Goal: Check status: Check status

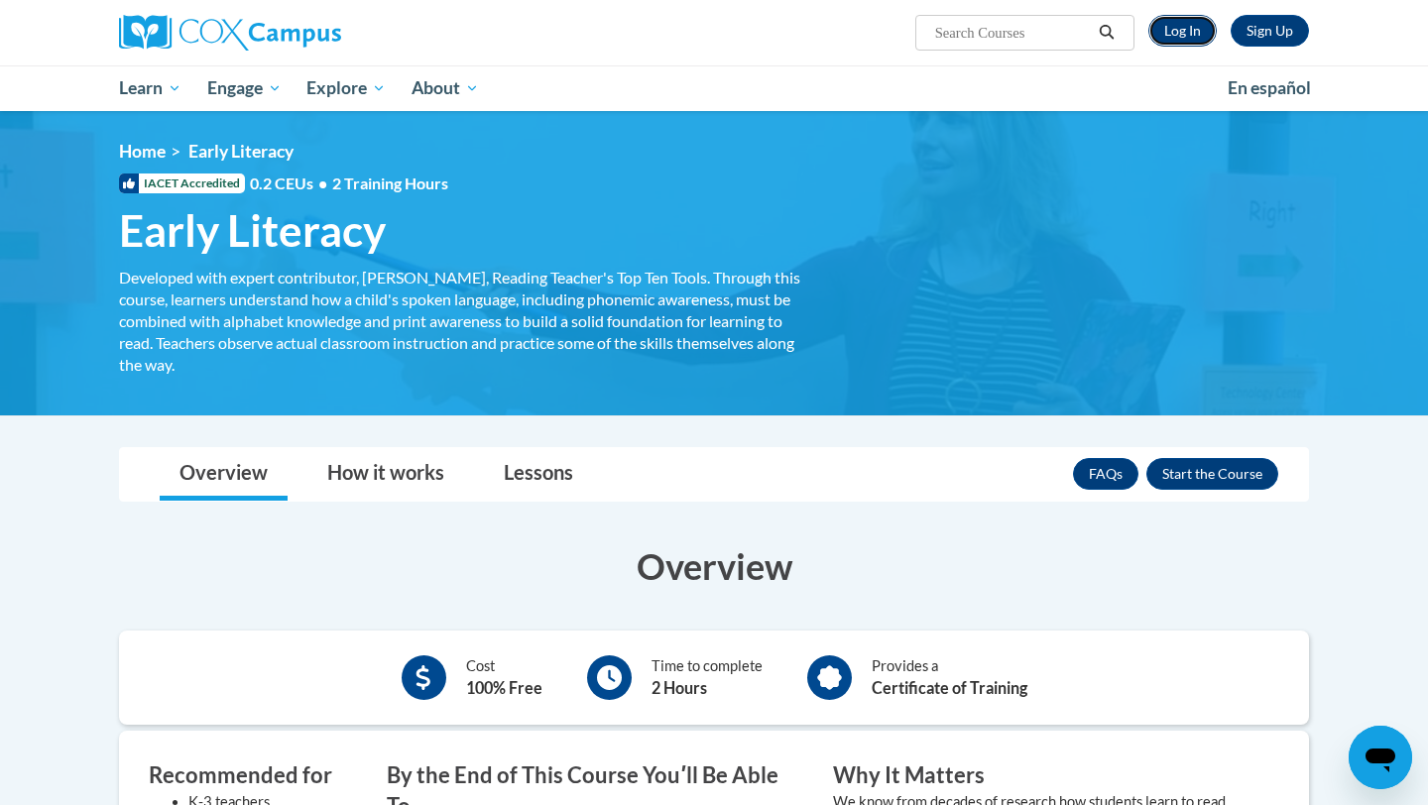
click at [1179, 35] on link "Log In" at bounding box center [1183, 31] width 68 height 32
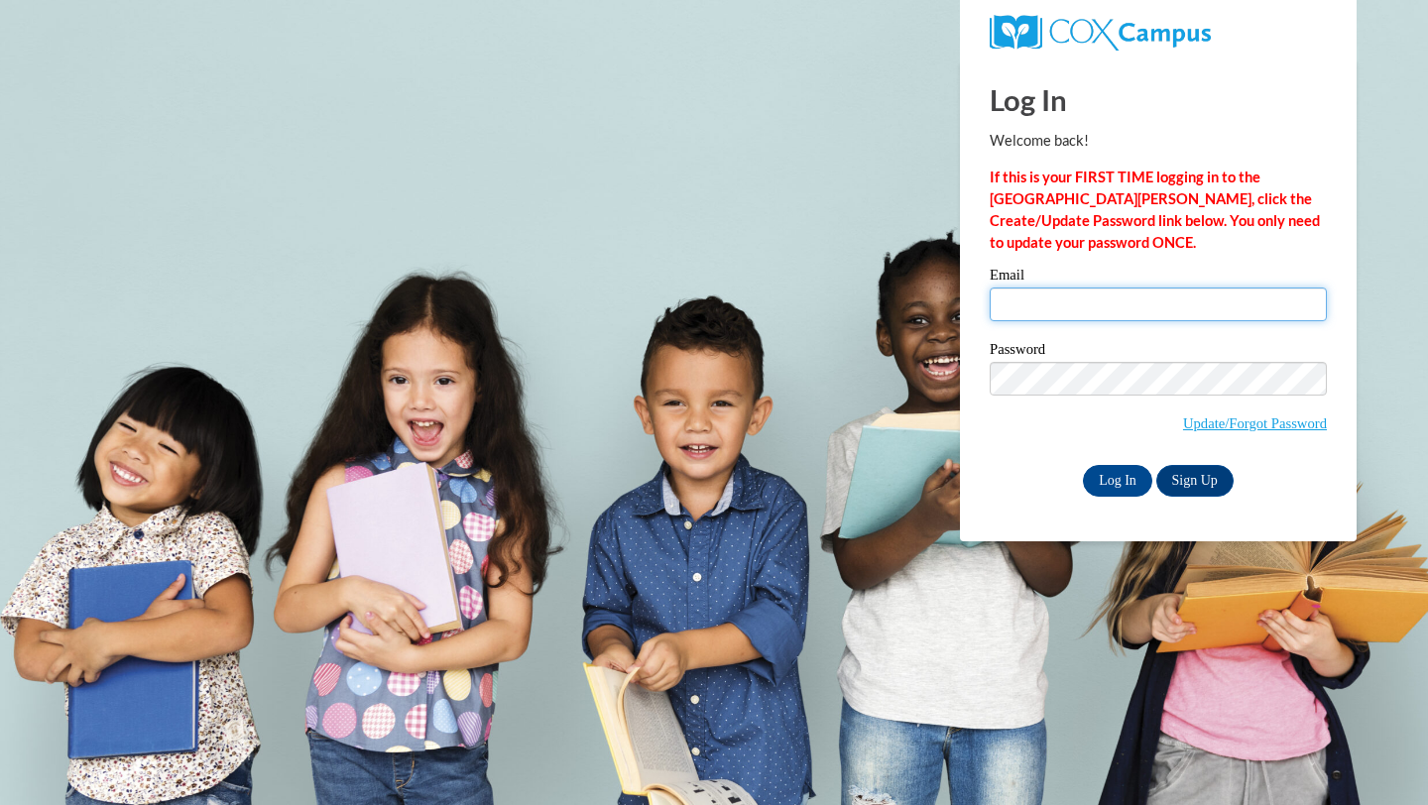
click at [1041, 304] on input "Email" at bounding box center [1158, 305] width 337 height 34
type input "melizanunnally@gmail.com"
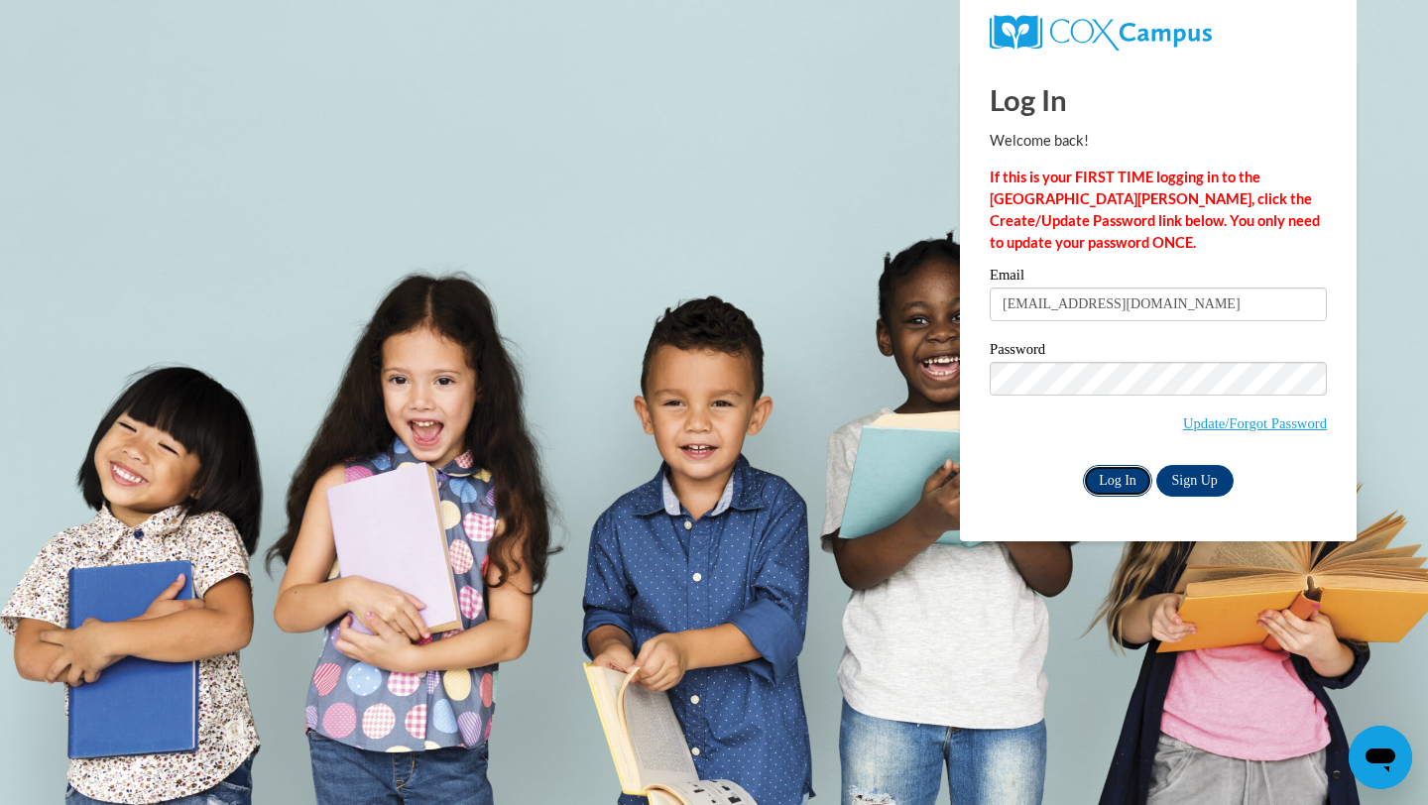
click at [1110, 485] on input "Log In" at bounding box center [1117, 481] width 69 height 32
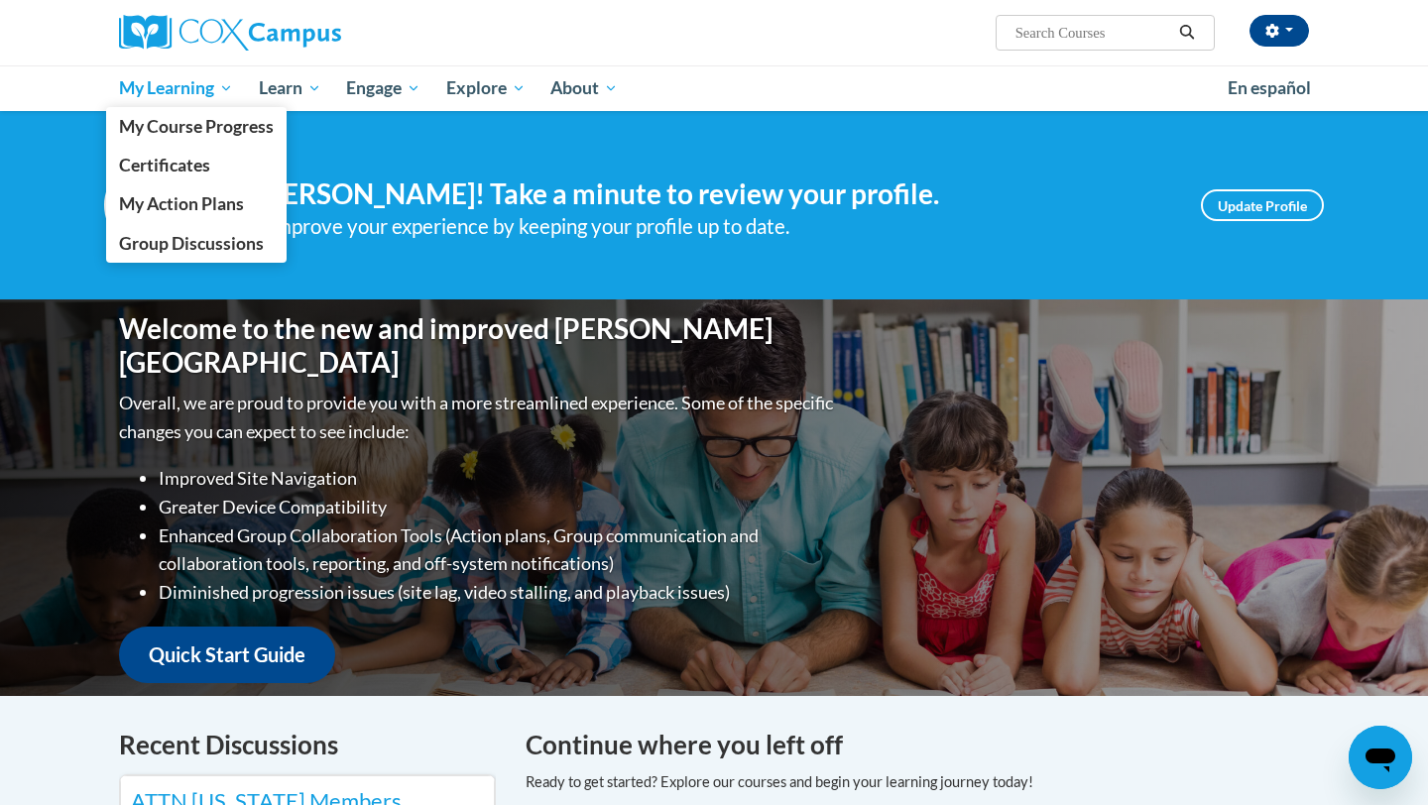
click at [214, 86] on span "My Learning" at bounding box center [176, 88] width 114 height 24
click at [200, 130] on span "My Course Progress" at bounding box center [196, 126] width 155 height 21
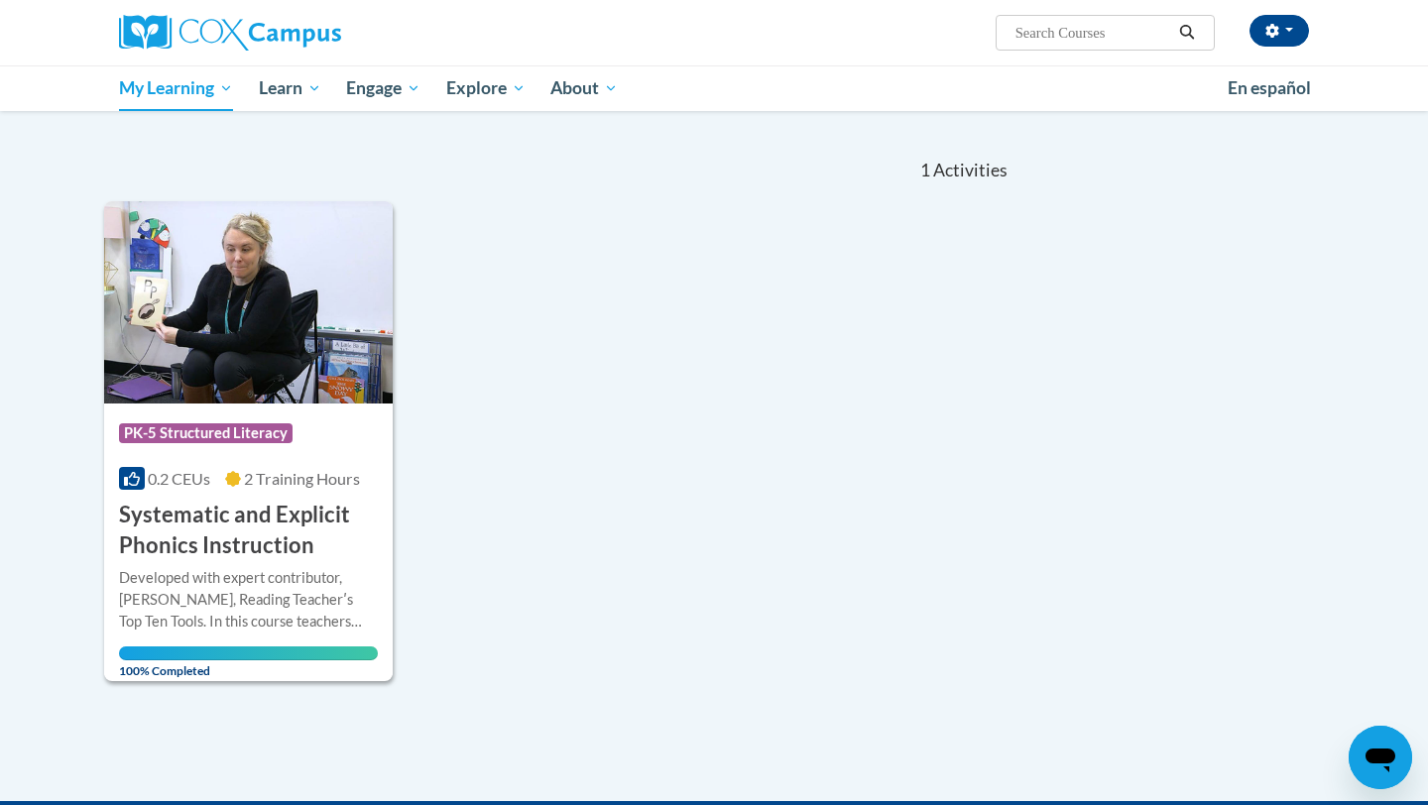
scroll to position [154, 0]
